Goal: Task Accomplishment & Management: Manage account settings

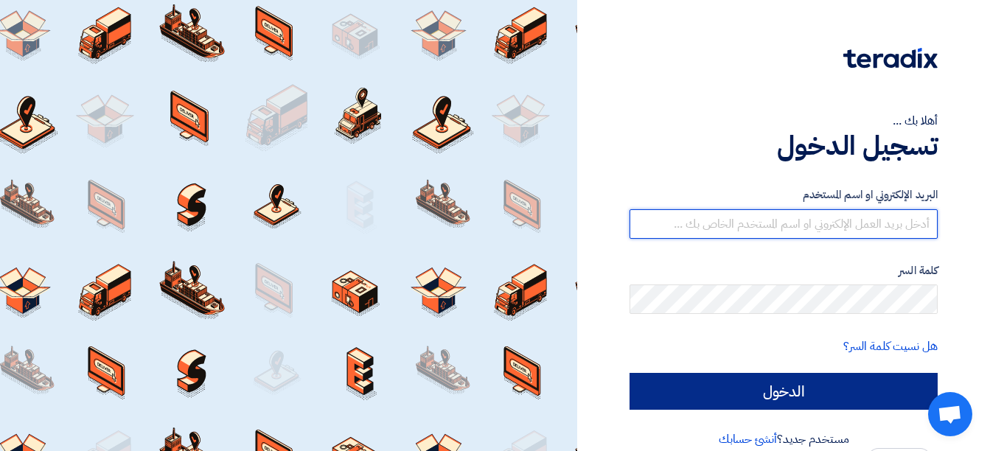
type input "sales@gecegy.com"
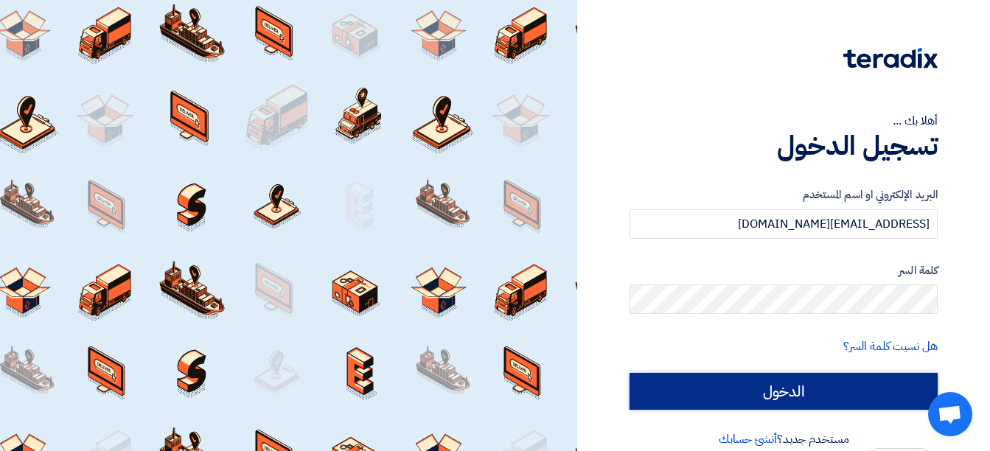
click at [769, 400] on input "الدخول" at bounding box center [783, 391] width 308 height 37
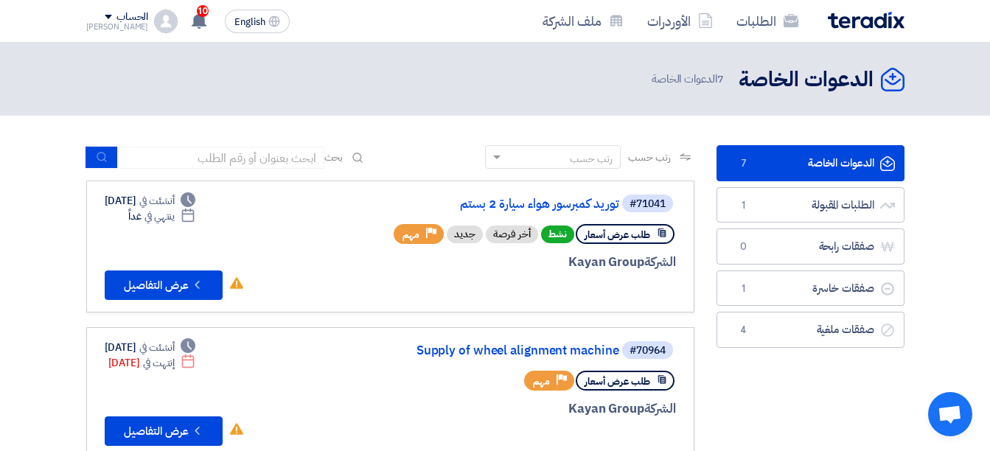
scroll to position [25, 0]
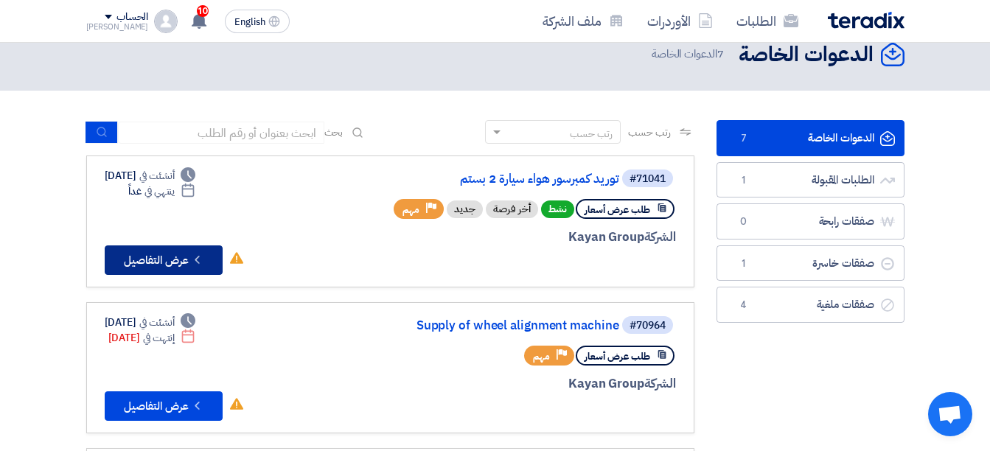
click at [161, 265] on button "Check details عرض التفاصيل" at bounding box center [164, 259] width 118 height 29
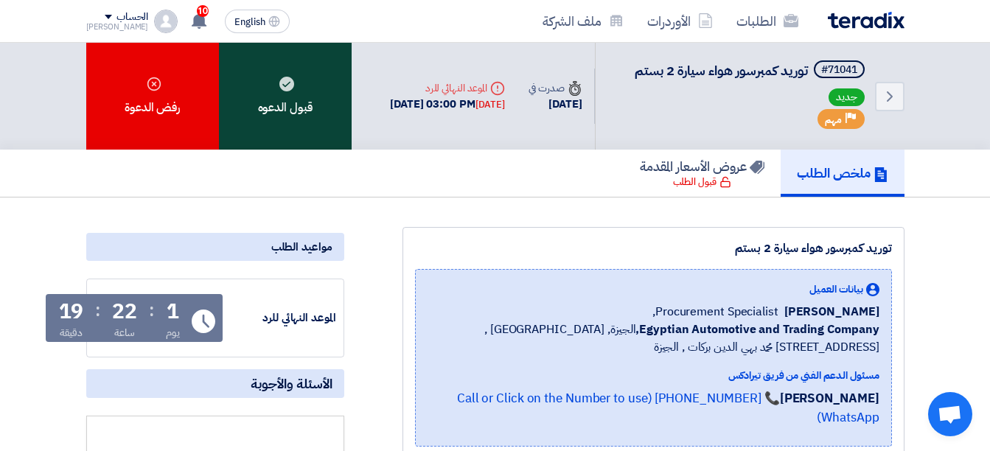
click at [294, 105] on div "قبول الدعوه" at bounding box center [285, 96] width 133 height 107
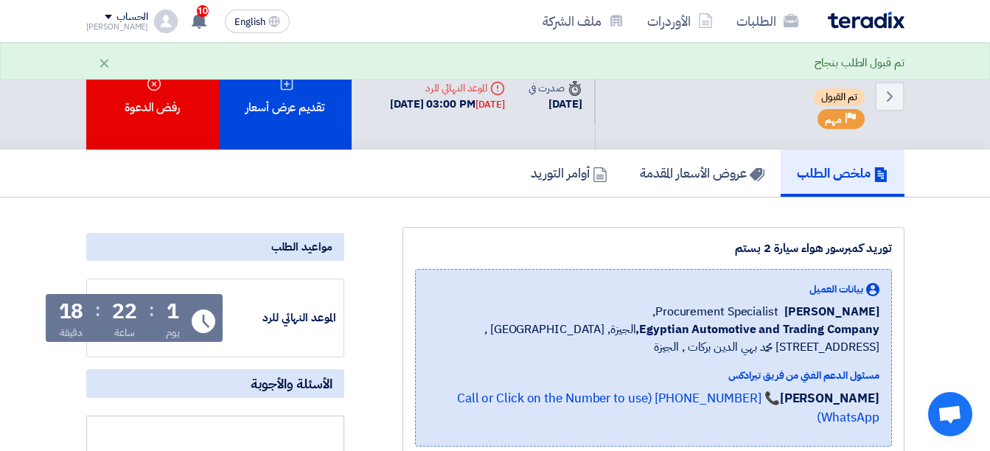
click at [116, 13] on div "الحساب" at bounding box center [132, 17] width 32 height 13
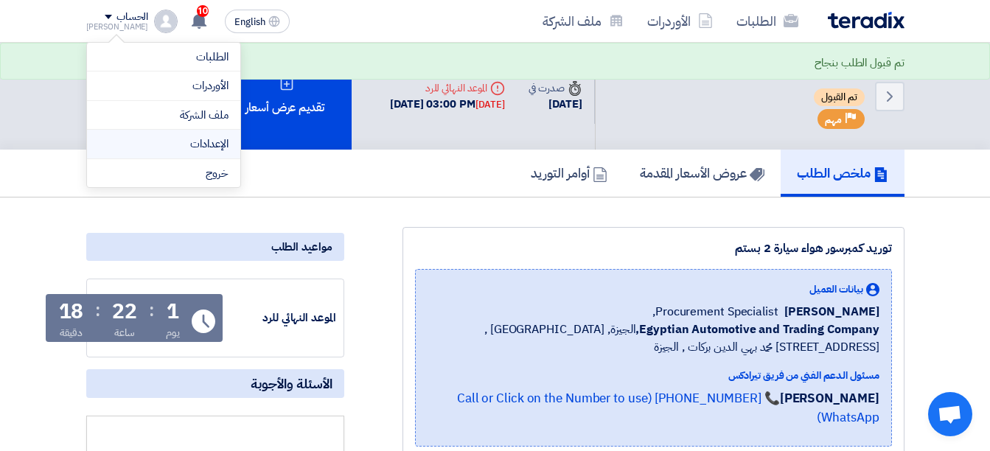
click at [182, 148] on link "الإعدادات" at bounding box center [164, 144] width 130 height 17
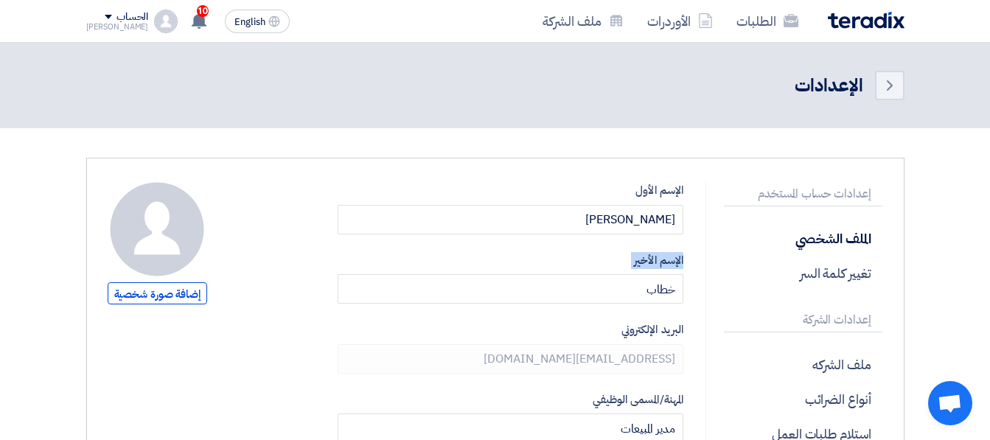
drag, startPoint x: 688, startPoint y: 245, endPoint x: 689, endPoint y: 288, distance: 42.8
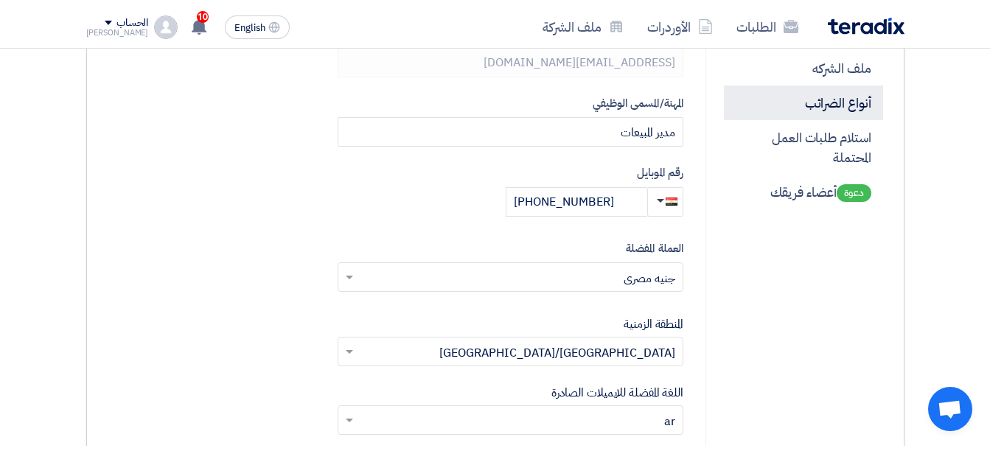
scroll to position [268, 0]
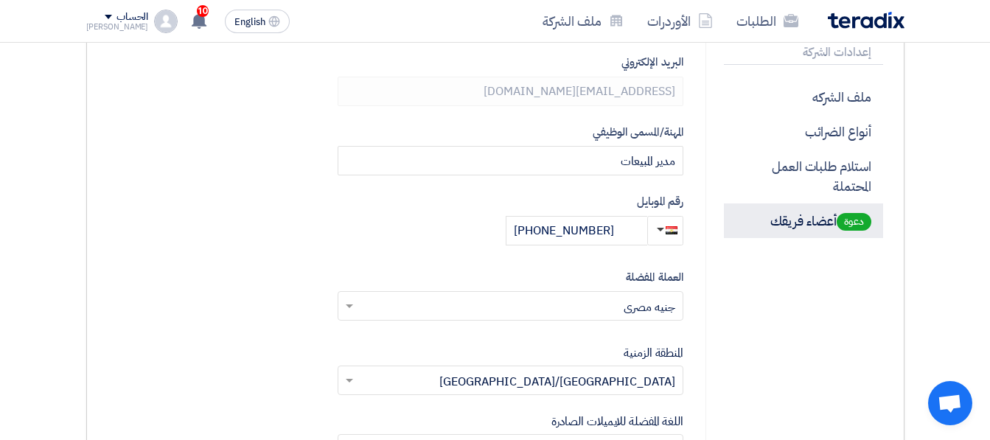
click at [811, 221] on p "دعوة أعضاء فريقك" at bounding box center [803, 220] width 159 height 35
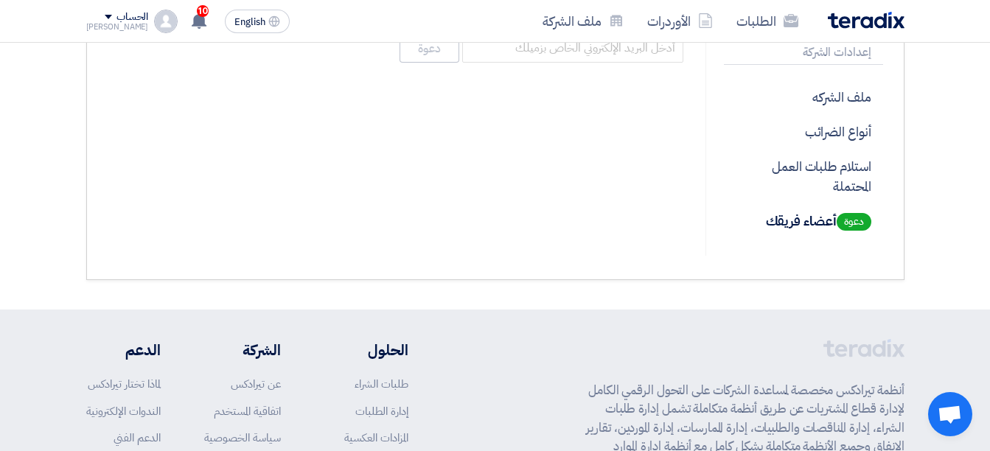
scroll to position [41, 0]
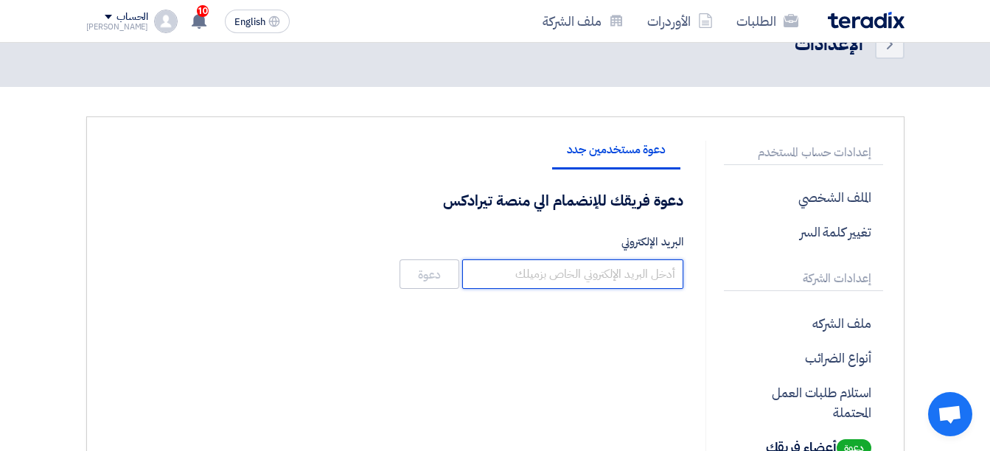
click at [677, 276] on input "البريد الإلكتروني" at bounding box center [572, 273] width 221 height 29
type input "sales7@gecegy.com"
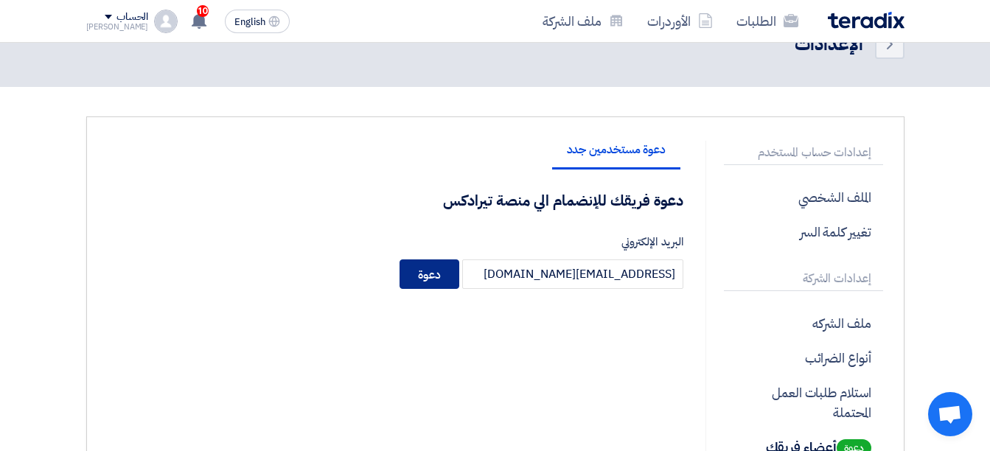
click at [427, 270] on button "دعوة" at bounding box center [429, 273] width 60 height 29
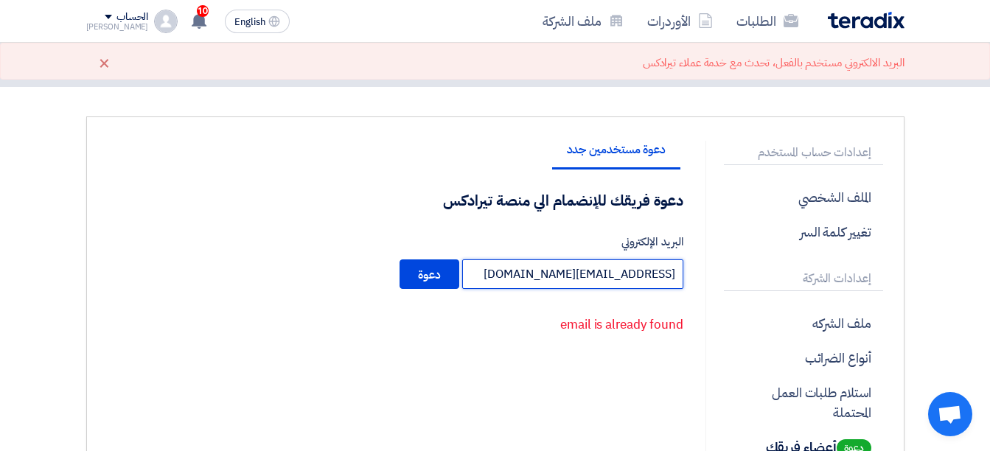
click at [515, 279] on input "sales7@gecegy.com" at bounding box center [572, 273] width 221 height 29
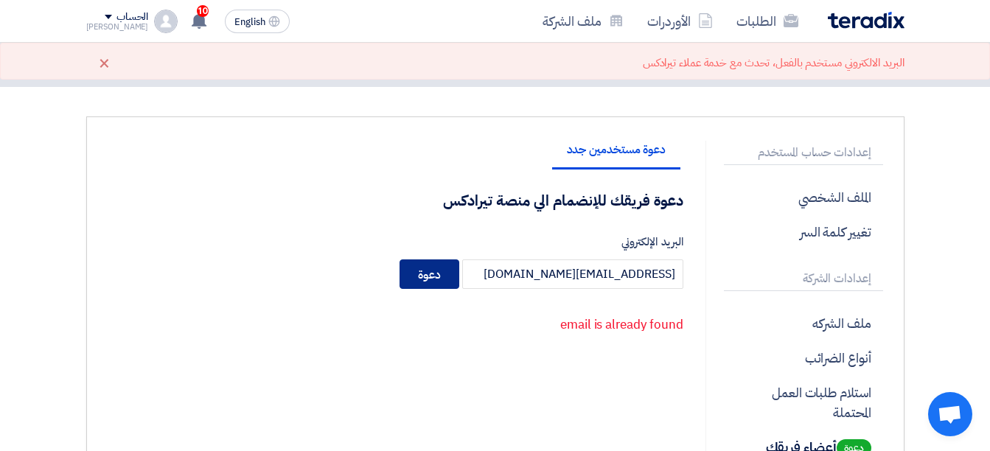
click at [445, 276] on button "دعوة" at bounding box center [429, 273] width 60 height 29
